Goal: Task Accomplishment & Management: Manage account settings

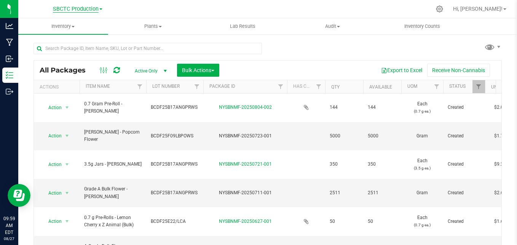
click at [82, 11] on span "SBCTC Production" at bounding box center [76, 9] width 46 height 7
click at [68, 29] on link "SBCTC Distribution" at bounding box center [77, 27] width 111 height 10
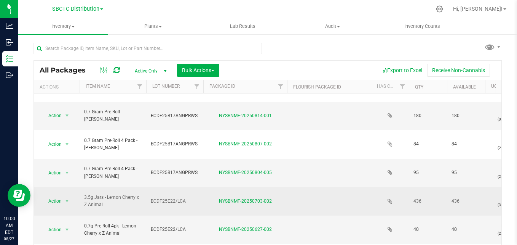
scroll to position [21, 0]
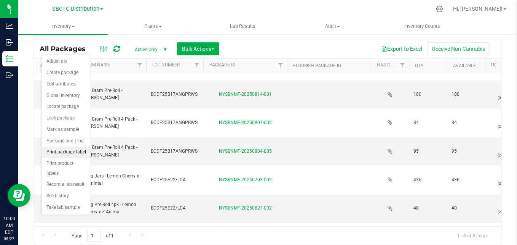
click at [74, 152] on li "Print package label" at bounding box center [66, 151] width 49 height 11
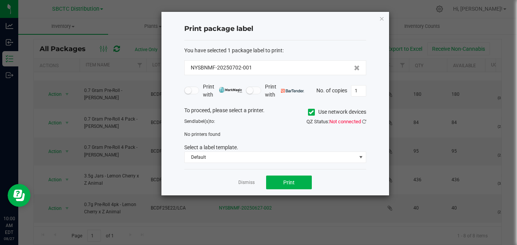
click at [362, 118] on span "QZ Status: Not connected" at bounding box center [337, 121] width 60 height 6
click at [364, 122] on icon at bounding box center [364, 121] width 4 height 5
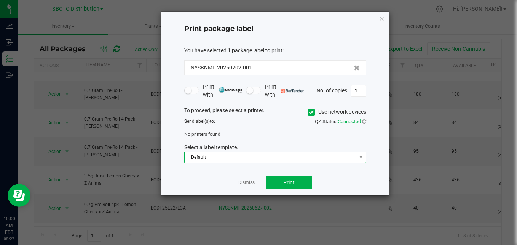
click at [342, 160] on span "Default" at bounding box center [271, 157] width 172 height 11
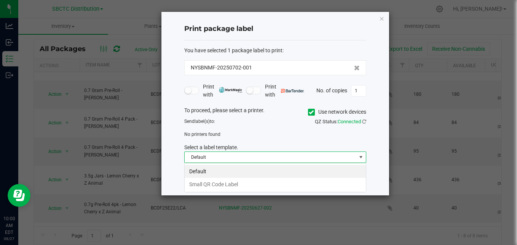
scroll to position [11, 182]
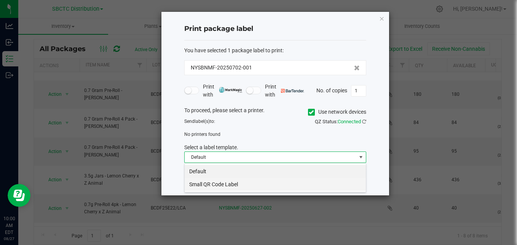
click at [322, 184] on li "Small QR Code Label" at bounding box center [275, 184] width 181 height 13
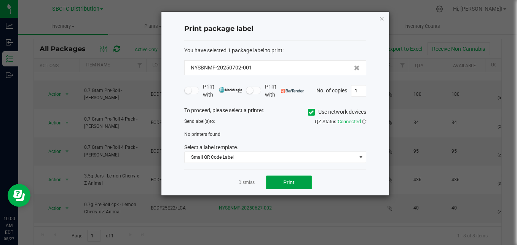
click at [292, 184] on span "Print" at bounding box center [288, 182] width 11 height 6
click at [309, 112] on icon at bounding box center [311, 112] width 5 height 0
click at [0, 0] on input "Use network devices" at bounding box center [0, 0] width 0 height 0
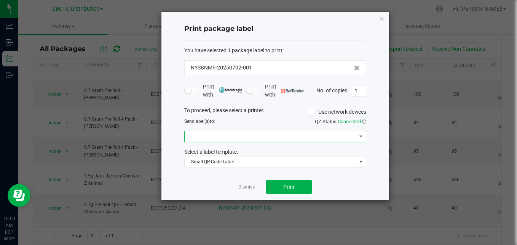
click at [287, 140] on span at bounding box center [271, 136] width 172 height 11
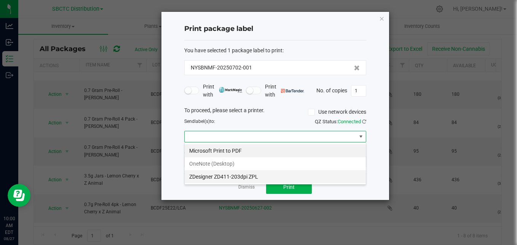
click at [269, 177] on ZPL "ZDesigner ZD411-203dpi ZPL" at bounding box center [275, 176] width 181 height 13
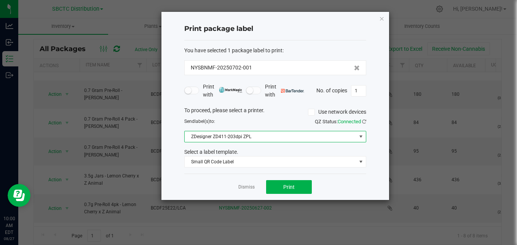
click at [301, 195] on div "Dismiss Print" at bounding box center [275, 186] width 182 height 26
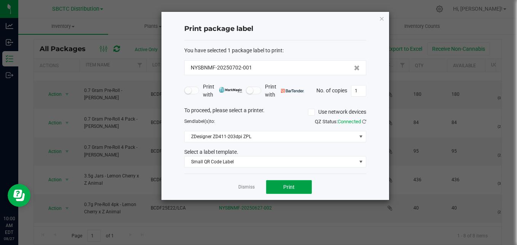
click at [296, 188] on button "Print" at bounding box center [289, 187] width 46 height 14
click at [360, 89] on input "1" at bounding box center [359, 90] width 14 height 11
type input "13"
click at [293, 187] on span "Print" at bounding box center [288, 187] width 11 height 6
click at [382, 18] on icon "button" at bounding box center [381, 18] width 5 height 9
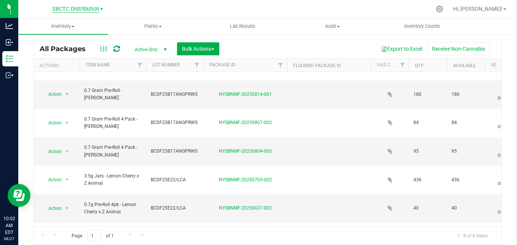
click at [78, 8] on span "SBCTC Distribution" at bounding box center [75, 9] width 47 height 7
click at [61, 41] on ul "SBCTC Distribution SBCTC Production" at bounding box center [77, 32] width 111 height 34
click at [87, 8] on span "SBCTC Distribution" at bounding box center [75, 9] width 47 height 7
click at [68, 36] on link "SBCTC Production" at bounding box center [77, 37] width 111 height 10
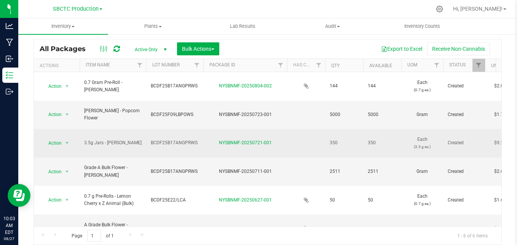
click at [139, 129] on td "3.5g Jars - [PERSON_NAME]" at bounding box center [113, 143] width 67 height 29
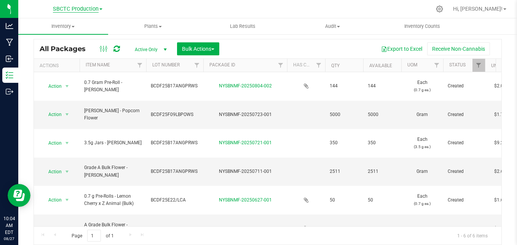
click at [81, 12] on span "SBCTC Production" at bounding box center [76, 9] width 46 height 7
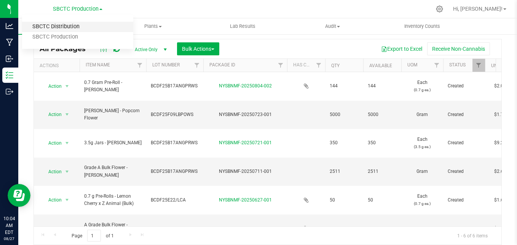
click at [75, 26] on link "SBCTC Distribution" at bounding box center [77, 27] width 111 height 10
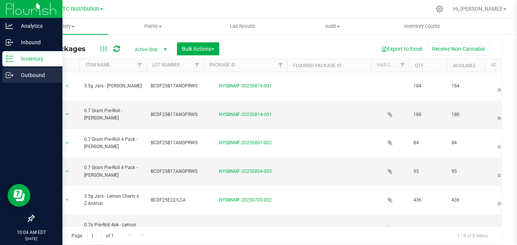
click at [9, 77] on icon at bounding box center [10, 75] width 8 height 8
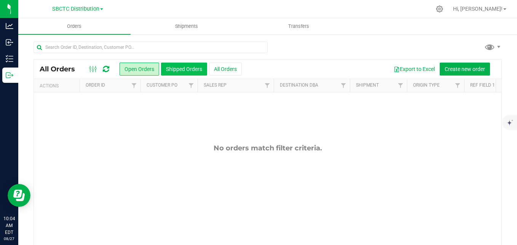
click at [186, 70] on button "Shipped Orders" at bounding box center [184, 68] width 46 height 13
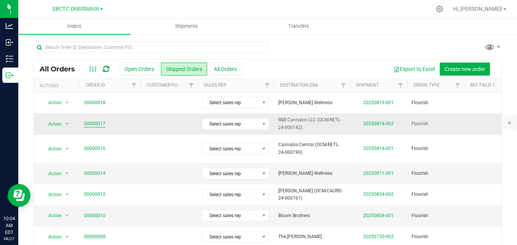
click at [93, 124] on link "00000017" at bounding box center [94, 123] width 21 height 7
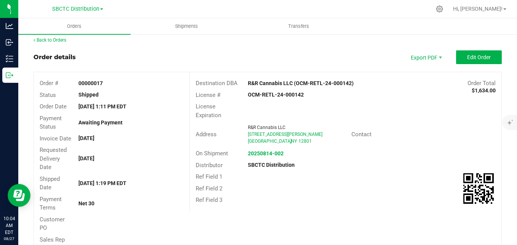
scroll to position [4, 0]
click at [468, 55] on span "Edit Order" at bounding box center [479, 57] width 24 height 6
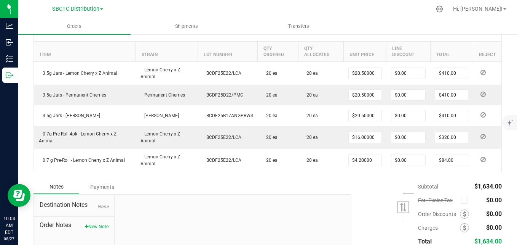
scroll to position [239, 0]
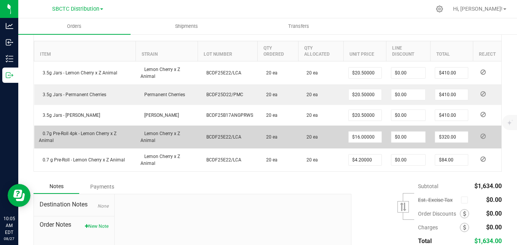
click at [481, 137] on icon at bounding box center [483, 136] width 5 height 5
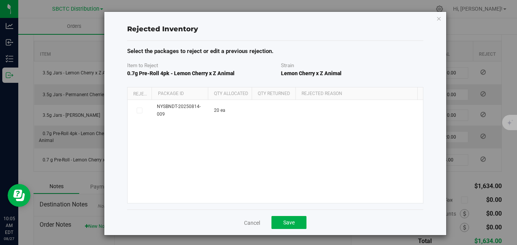
click at [479, 137] on div "Rejected Inventory Select the packages to reject or edit a previous rejection. …" at bounding box center [261, 122] width 523 height 245
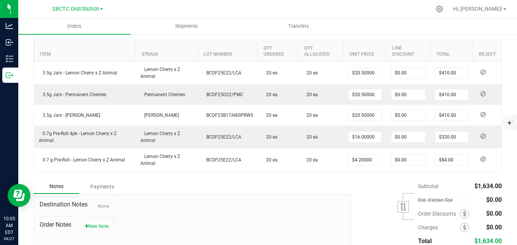
click at [481, 137] on icon at bounding box center [483, 136] width 5 height 5
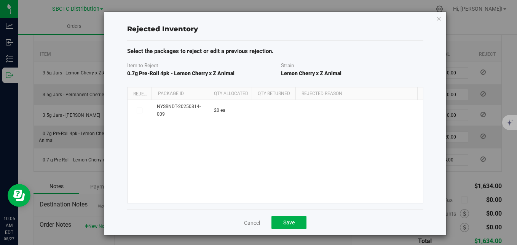
scroll to position [2, 0]
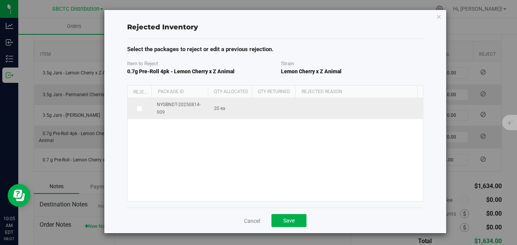
click at [278, 112] on td at bounding box center [276, 108] width 45 height 21
click at [139, 109] on span at bounding box center [140, 109] width 6 height 6
click at [0, 0] on input "checkbox" at bounding box center [0, 0] width 0 height 0
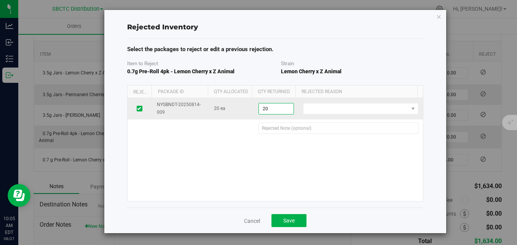
click at [259, 106] on span "20 ea 20" at bounding box center [276, 108] width 35 height 11
drag, startPoint x: 269, startPoint y: 107, endPoint x: 223, endPoint y: 112, distance: 46.7
click at [223, 112] on tr "NYSBNDT-20250814-009 20 ea 20 ea 20 Defect Wrong Item Wrong Quantity" at bounding box center [276, 108] width 296 height 21
type input "19"
type input "19 ea"
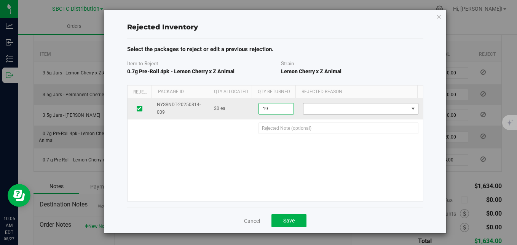
click at [338, 104] on span at bounding box center [356, 108] width 105 height 11
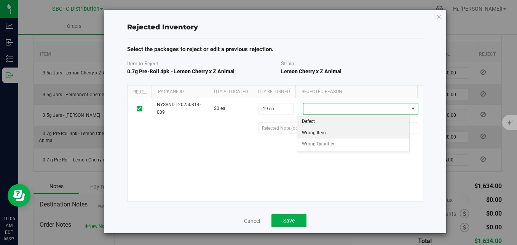
click at [331, 133] on li "Wrong Item" at bounding box center [354, 132] width 112 height 11
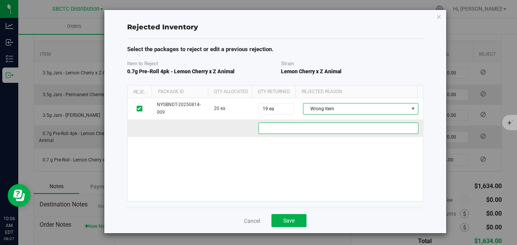
click at [320, 127] on f21a1759-77cf-4f6c-a3ac-314d5a491de6 "text" at bounding box center [339, 127] width 160 height 11
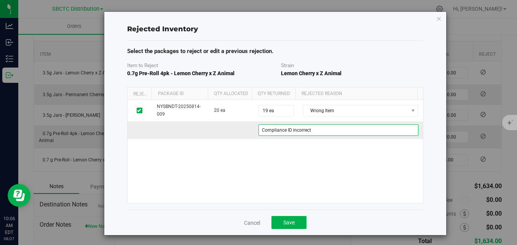
scroll to position [0, 0]
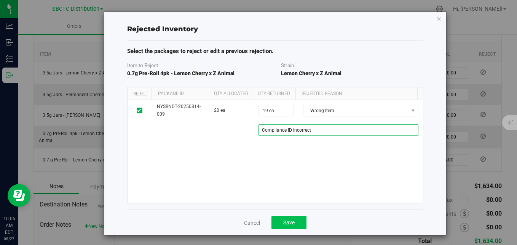
type f21a1759-77cf-4f6c-a3ac-314d5a491de6 "Compliance ID incorrect"
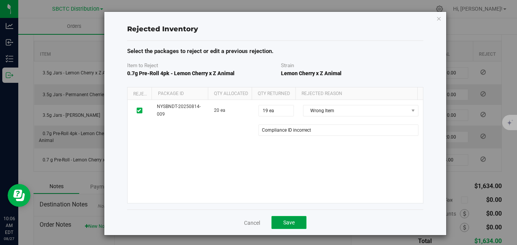
click at [276, 220] on button "Save" at bounding box center [289, 222] width 35 height 13
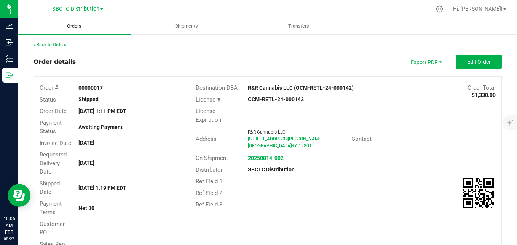
click at [77, 27] on span "Orders" at bounding box center [74, 26] width 35 height 7
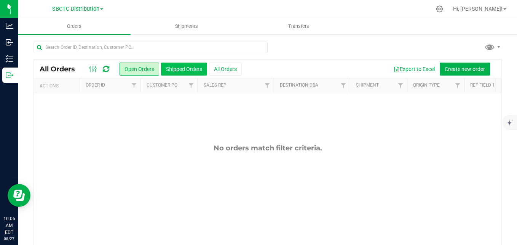
click at [188, 67] on button "Shipped Orders" at bounding box center [184, 68] width 46 height 13
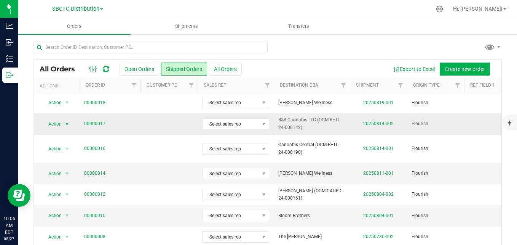
click at [67, 123] on span "select" at bounding box center [67, 124] width 6 height 6
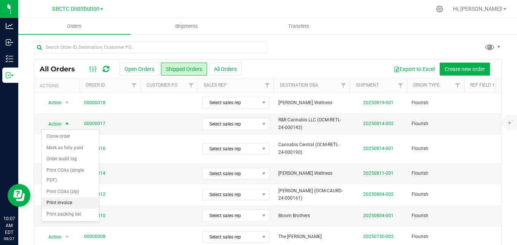
click at [67, 204] on li "Print invoice" at bounding box center [70, 202] width 57 height 11
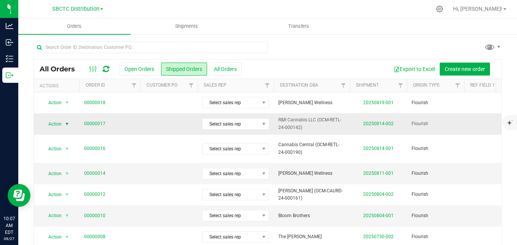
click at [63, 125] on span "select" at bounding box center [67, 123] width 10 height 11
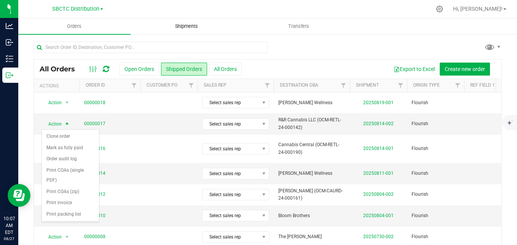
click at [189, 25] on span "Shipments" at bounding box center [186, 26] width 43 height 7
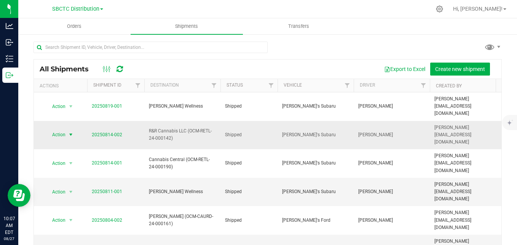
click at [69, 131] on span "select" at bounding box center [71, 134] width 6 height 6
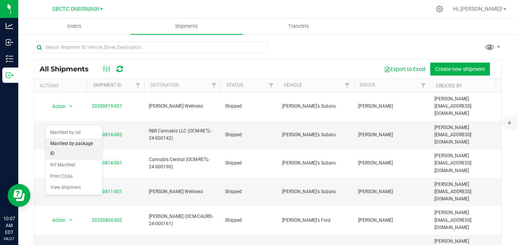
click at [70, 143] on li "Manifest by package ID" at bounding box center [74, 148] width 57 height 21
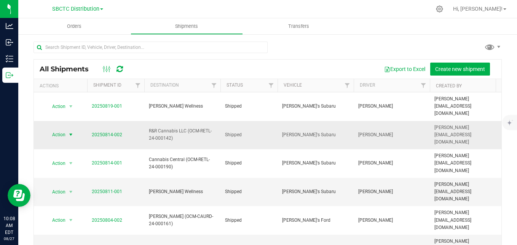
click at [72, 131] on span "select" at bounding box center [71, 134] width 6 height 6
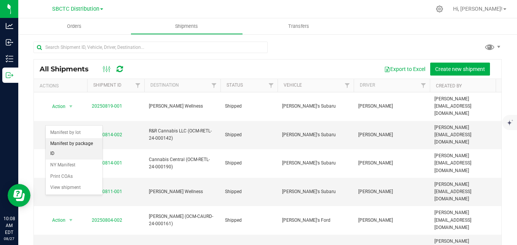
click at [77, 145] on li "Manifest by package ID" at bounding box center [74, 148] width 57 height 21
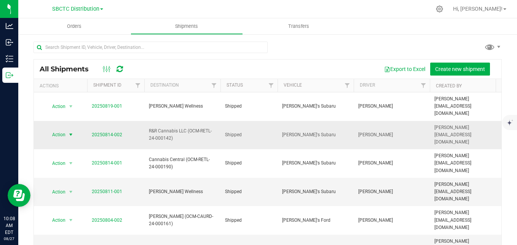
click at [64, 129] on span "Action" at bounding box center [55, 134] width 21 height 11
click at [64, 130] on span "Action" at bounding box center [55, 135] width 21 height 11
click at [64, 129] on span "Action" at bounding box center [55, 134] width 21 height 11
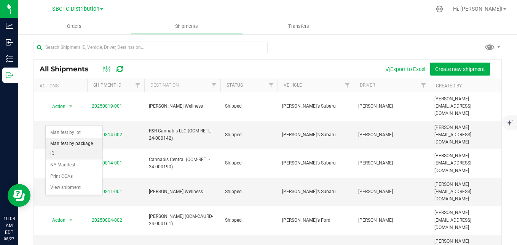
click at [71, 146] on li "Manifest by package ID" at bounding box center [74, 148] width 57 height 21
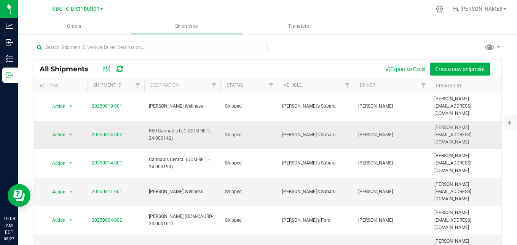
click at [112, 124] on td "20250814-002" at bounding box center [115, 135] width 57 height 29
click at [112, 131] on span "20250814-002" at bounding box center [107, 134] width 30 height 7
click at [112, 132] on link "20250814-002" at bounding box center [107, 134] width 30 height 5
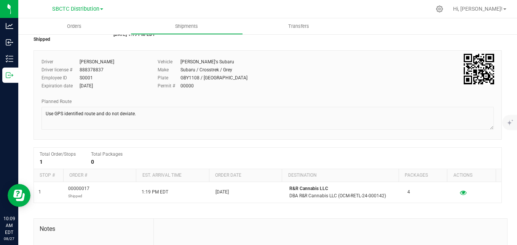
scroll to position [37, 0]
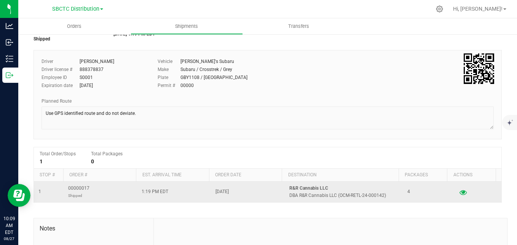
click at [459, 196] on button "button" at bounding box center [463, 192] width 14 height 12
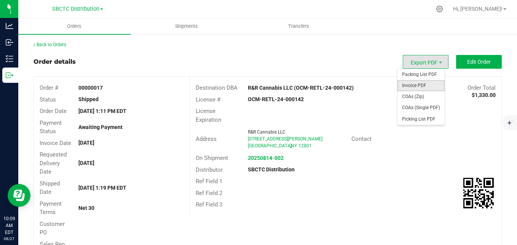
click at [413, 85] on span "Invoice PDF" at bounding box center [421, 85] width 47 height 11
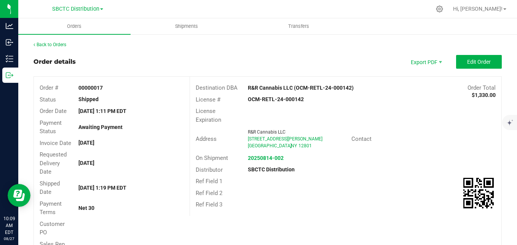
drag, startPoint x: 139, startPoint y: 118, endPoint x: 123, endPoint y: 106, distance: 20.4
click at [123, 106] on div "Order # 00000017 Status Shipped Order Date [DATE] 1:11 PM EDT Payment Status Aw…" at bounding box center [112, 166] width 156 height 178
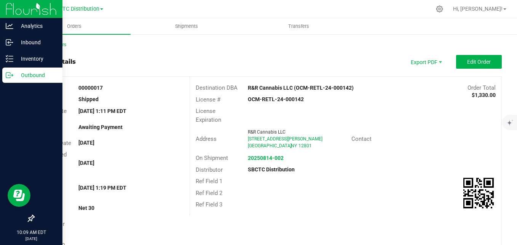
click at [6, 74] on icon at bounding box center [10, 75] width 8 height 8
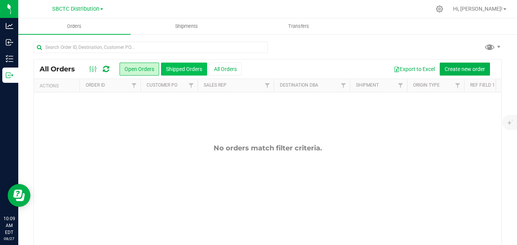
click at [179, 71] on button "Shipped Orders" at bounding box center [184, 68] width 46 height 13
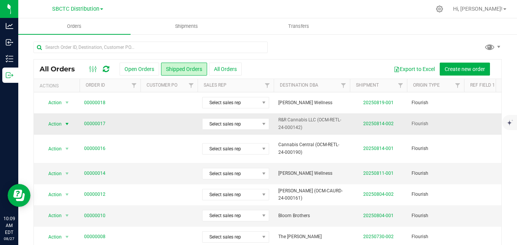
click at [70, 123] on span "select" at bounding box center [67, 124] width 6 height 6
click at [186, 26] on span "Shipments" at bounding box center [186, 26] width 43 height 7
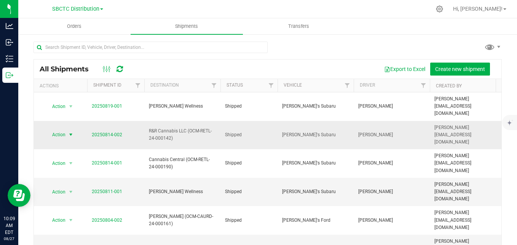
click at [71, 131] on span "select" at bounding box center [71, 134] width 6 height 6
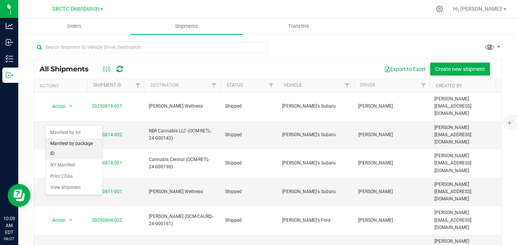
click at [78, 143] on li "Manifest by package ID" at bounding box center [74, 148] width 57 height 21
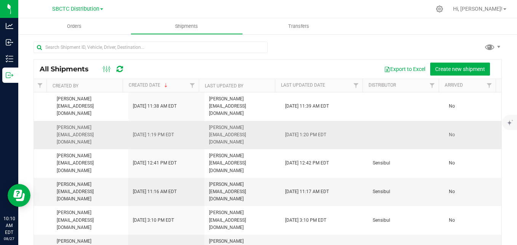
scroll to position [0, 357]
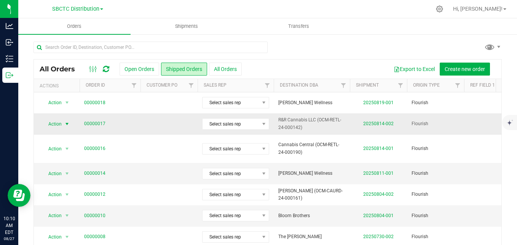
click at [66, 122] on span "select" at bounding box center [67, 124] width 6 height 6
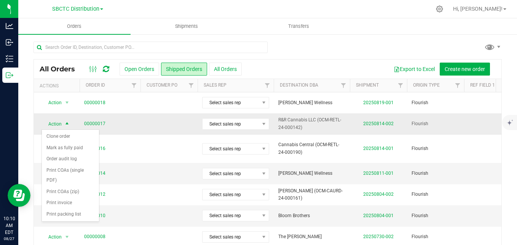
click at [149, 120] on td at bounding box center [169, 123] width 57 height 21
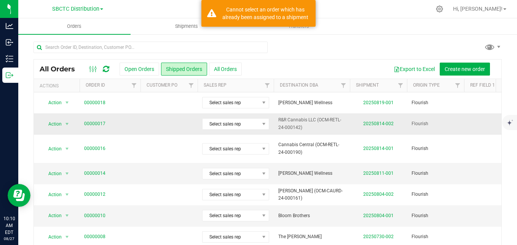
click at [149, 120] on td at bounding box center [169, 123] width 57 height 21
click at [189, 26] on span "Shipments" at bounding box center [186, 26] width 43 height 7
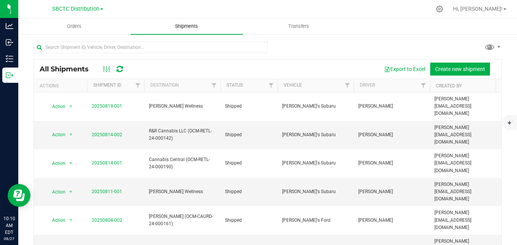
click at [159, 127] on span "R&R Cannabis LLC (OCM-RETL-24-000142)" at bounding box center [182, 134] width 67 height 14
click at [72, 131] on span "select" at bounding box center [71, 134] width 6 height 6
click at [68, 159] on li "NY Manifest" at bounding box center [74, 164] width 57 height 11
click at [72, 131] on span "select" at bounding box center [71, 134] width 6 height 6
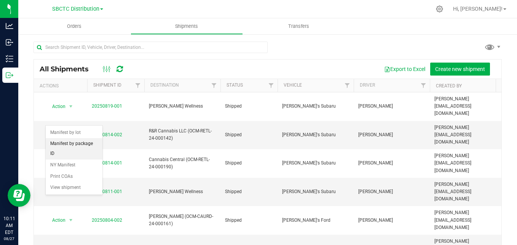
click at [71, 144] on li "Manifest by package ID" at bounding box center [74, 148] width 57 height 21
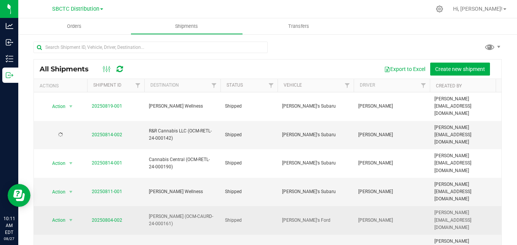
click at [178, 213] on span "[PERSON_NAME] (OCM-CAURD-24-000161)" at bounding box center [182, 220] width 67 height 14
